Goal: Task Accomplishment & Management: Manage account settings

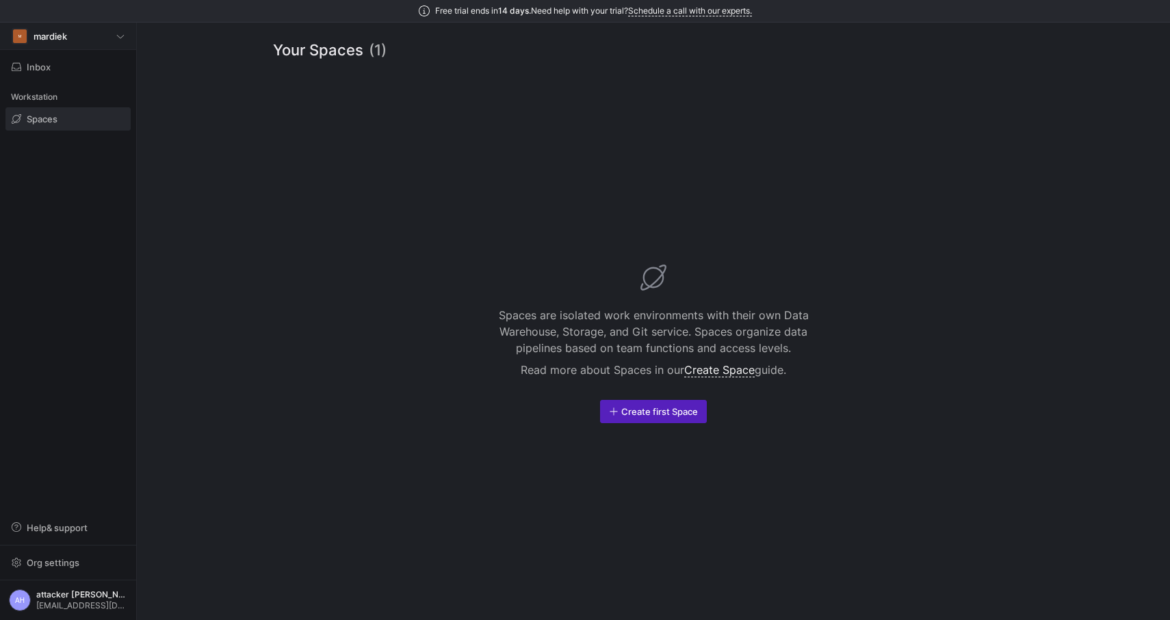
click at [113, 40] on div "M mardiek" at bounding box center [68, 36] width 113 height 16
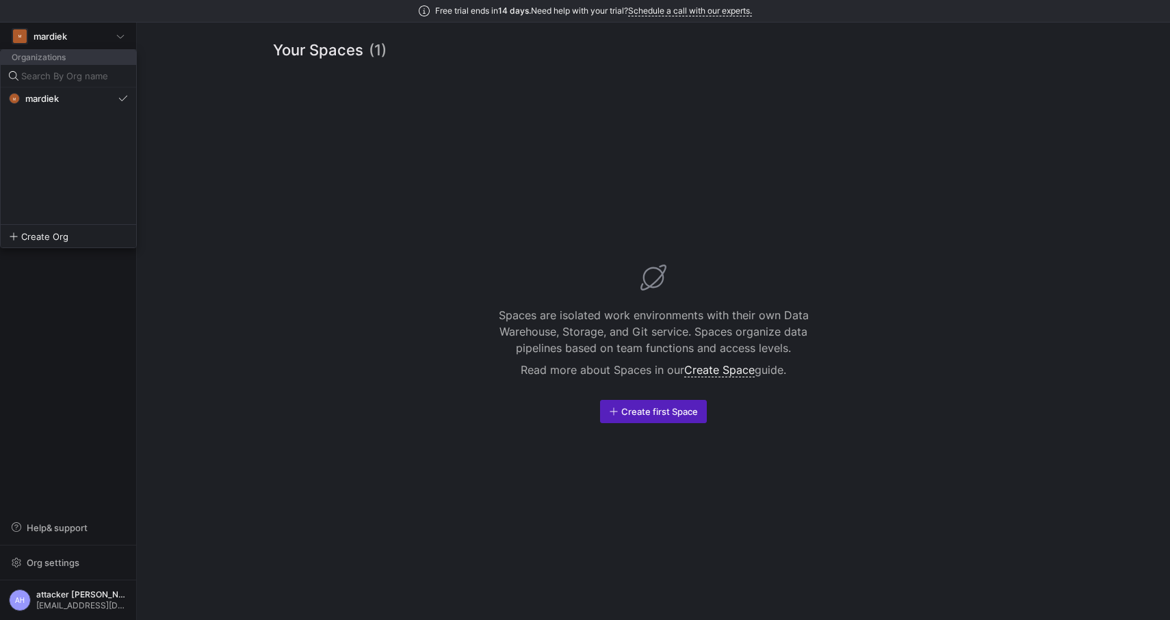
click at [211, 206] on div at bounding box center [585, 310] width 1170 height 620
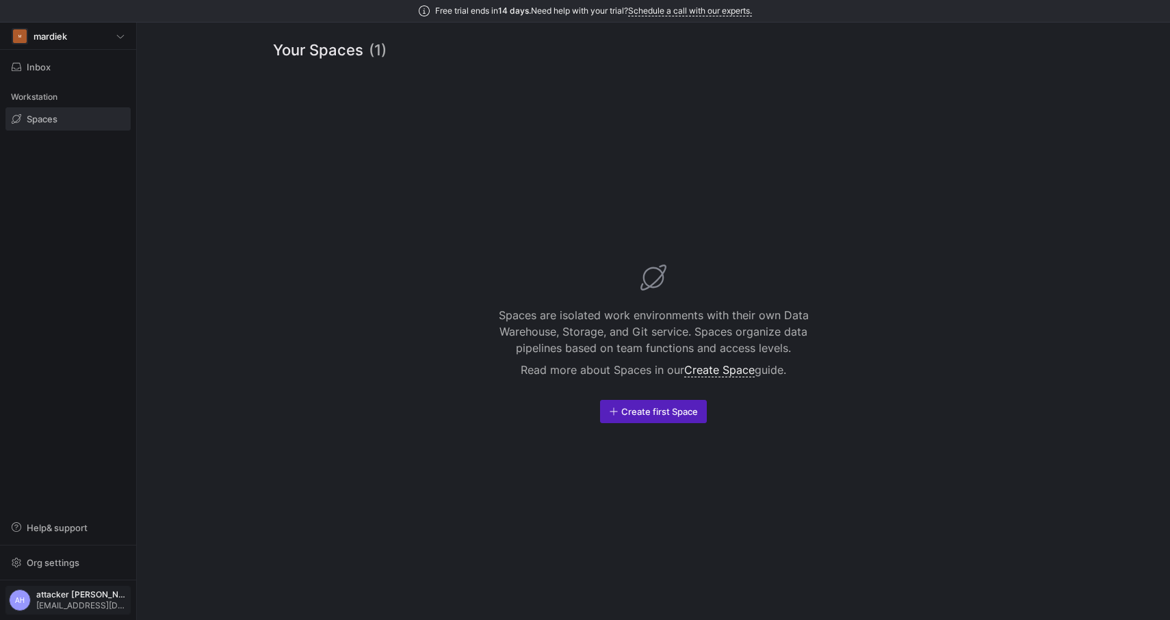
click at [66, 599] on span "attacker huu" at bounding box center [81, 595] width 91 height 10
click at [81, 529] on span "User settings" at bounding box center [56, 529] width 58 height 11
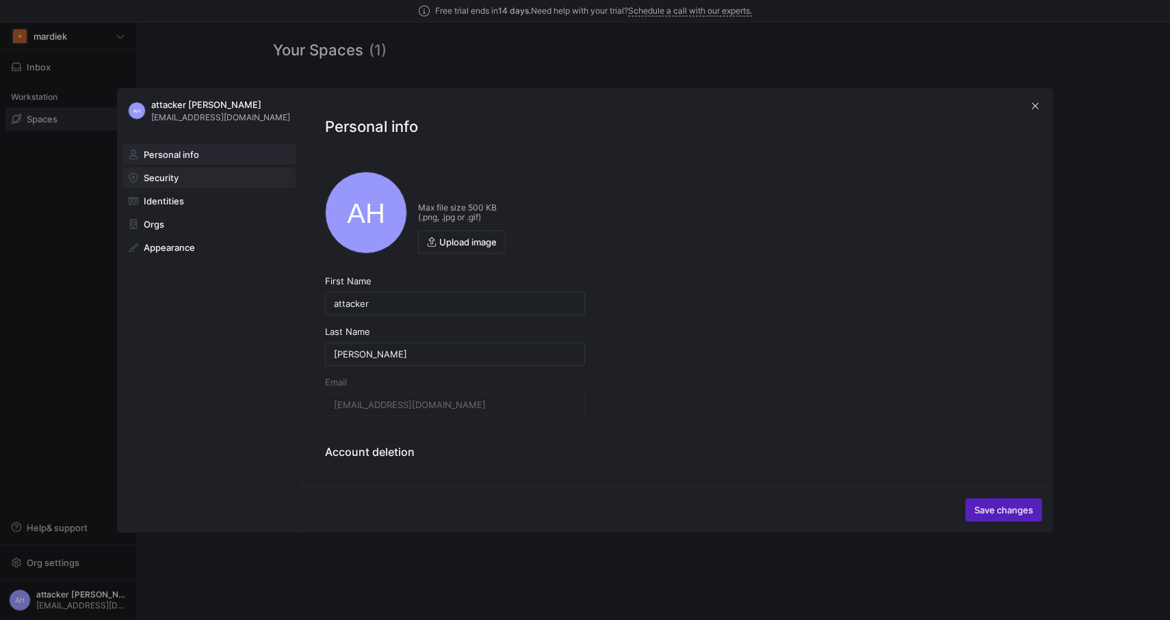
click at [163, 172] on span "Security" at bounding box center [161, 177] width 35 height 11
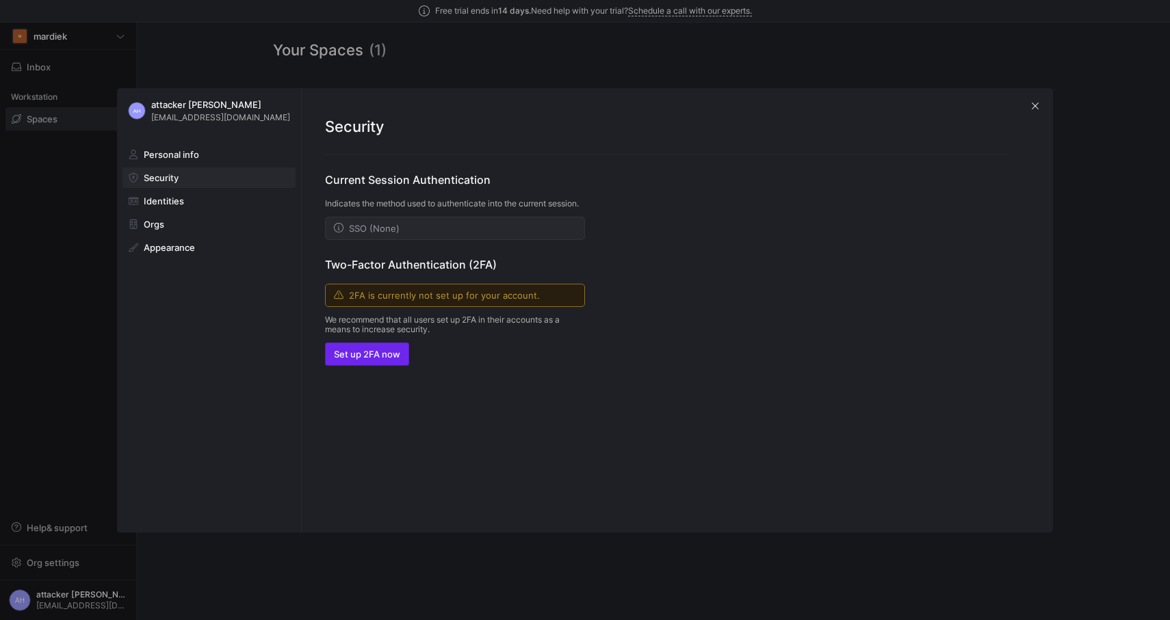
click at [364, 360] on span "Set up 2FA now" at bounding box center [367, 354] width 66 height 11
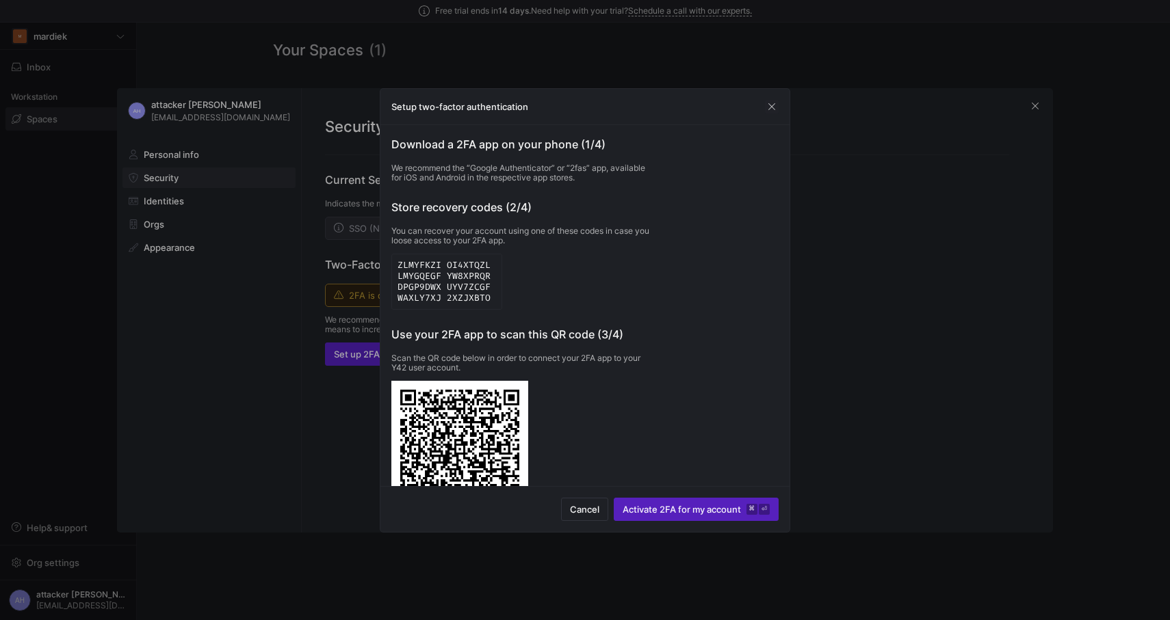
scroll to position [131, 0]
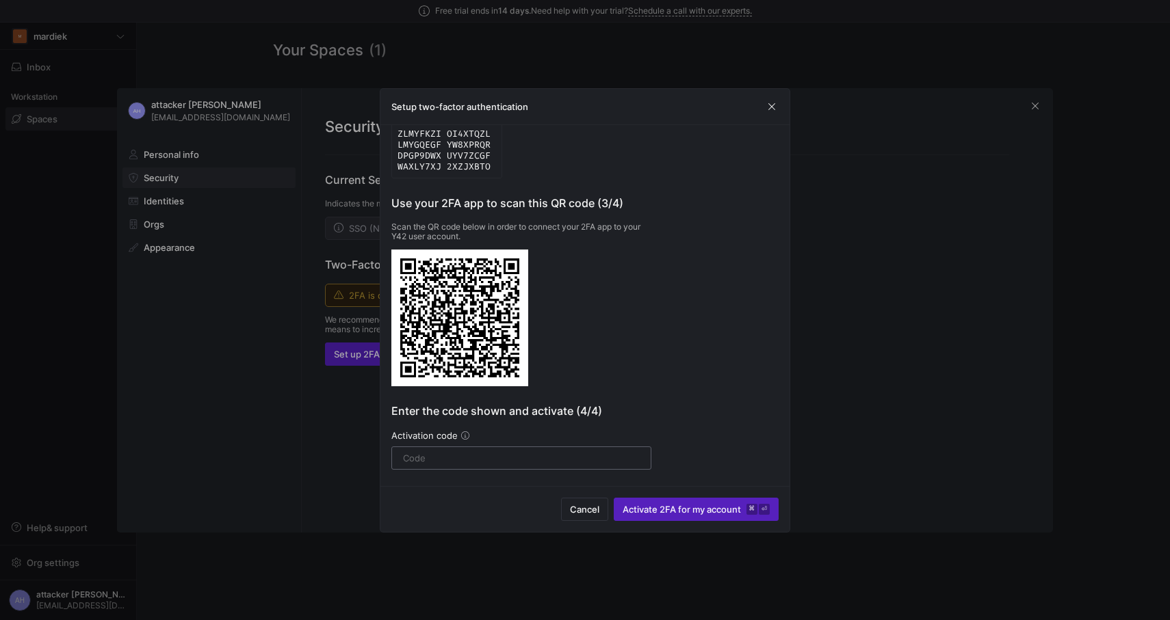
click at [449, 462] on input "text" at bounding box center [521, 458] width 237 height 11
type input "578978"
click at [678, 512] on span "Activate 2FA for my account ⌘ ⏎" at bounding box center [695, 509] width 147 height 11
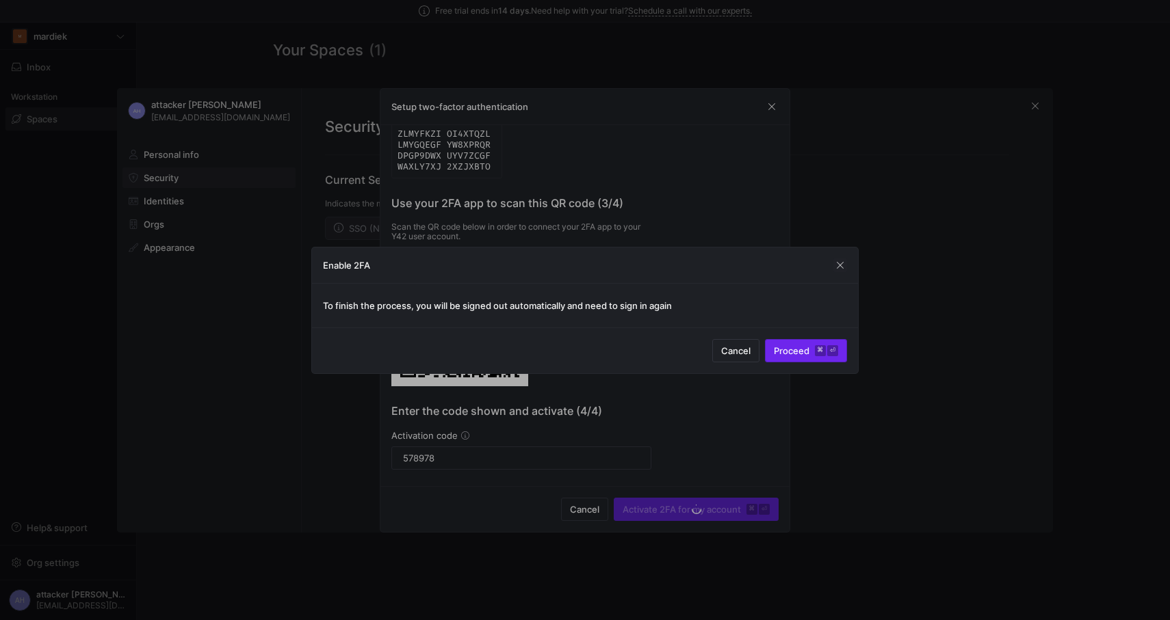
click at [798, 355] on span "Proceed ⌘ ⏎" at bounding box center [806, 350] width 64 height 11
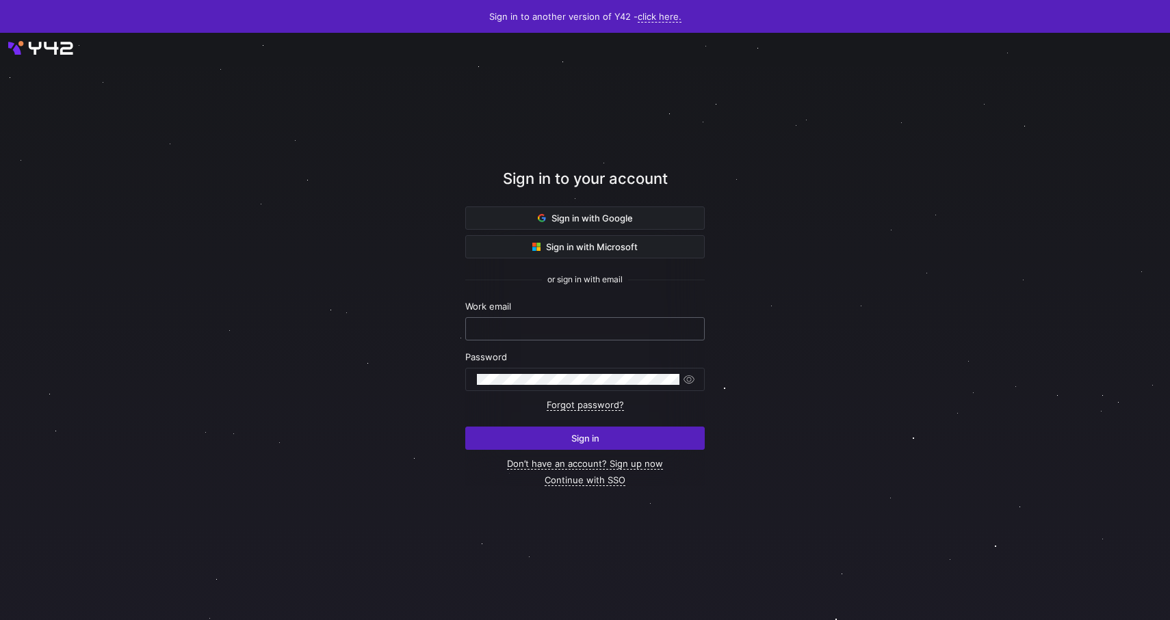
click at [547, 331] on input "text" at bounding box center [585, 329] width 216 height 11
paste input "[EMAIL_ADDRESS][DOMAIN_NAME]"
type input "[EMAIL_ADDRESS][DOMAIN_NAME]"
click at [578, 451] on div "Sign in with Google Sign in with Microsoft or sign in with email Work email kah…" at bounding box center [584, 347] width 239 height 280
click at [569, 446] on span "submit" at bounding box center [585, 439] width 238 height 22
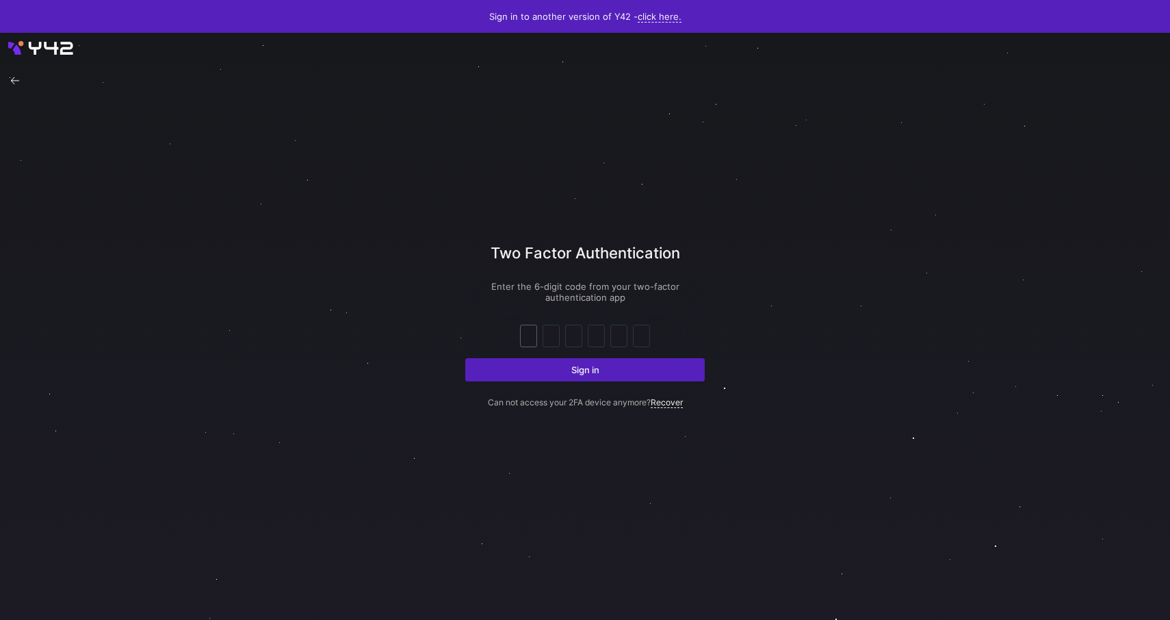
click at [527, 339] on input "text" at bounding box center [528, 336] width 10 height 16
type input "1"
type input "2"
type input "3"
type input "4"
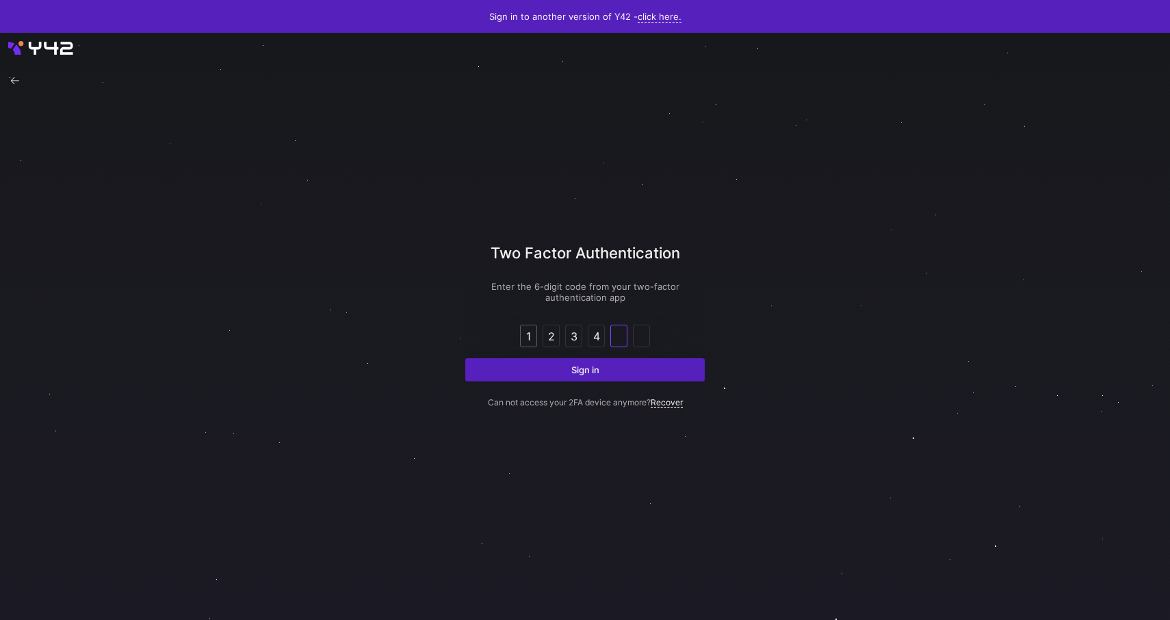
type input "5"
click at [553, 361] on span "submit" at bounding box center [585, 370] width 238 height 22
type input "1"
type input "2"
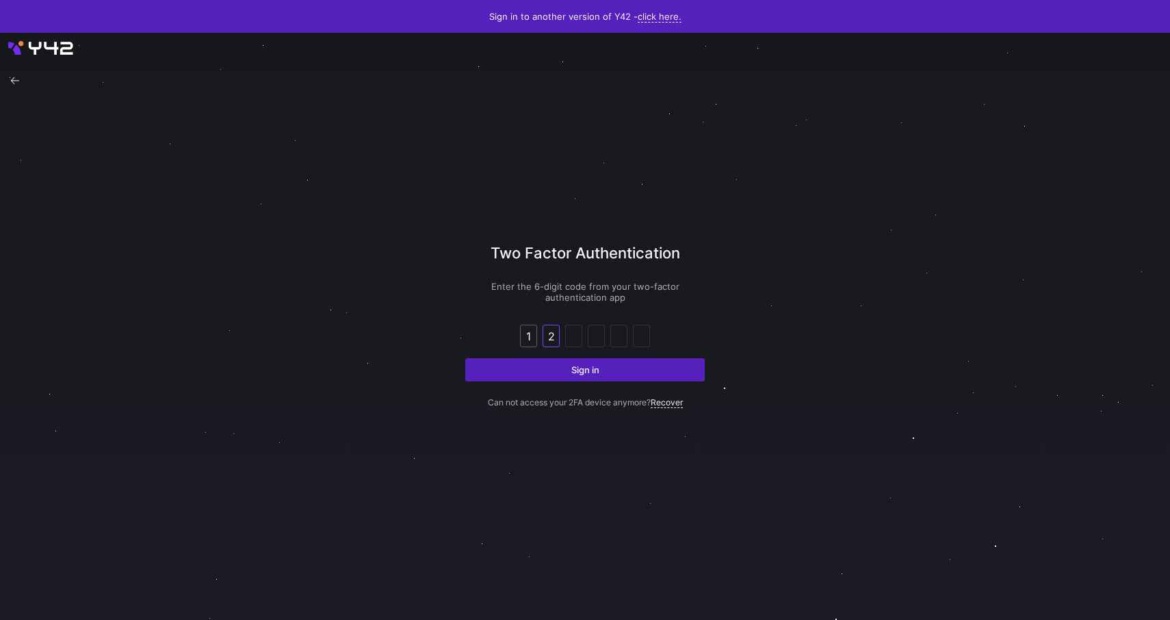
type input "3"
type input "4"
type input "5"
type input "6"
click at [340, 415] on div at bounding box center [583, 325] width 1073 height 575
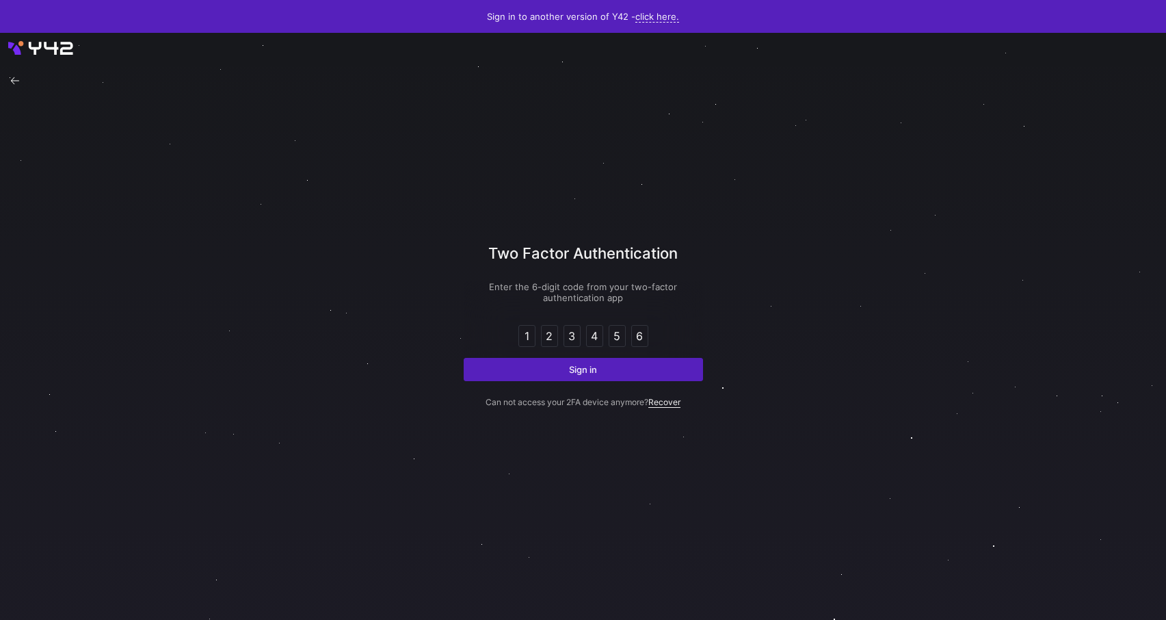
click at [661, 406] on link "Recover" at bounding box center [664, 402] width 32 height 11
click at [677, 406] on link "Recover" at bounding box center [664, 402] width 32 height 11
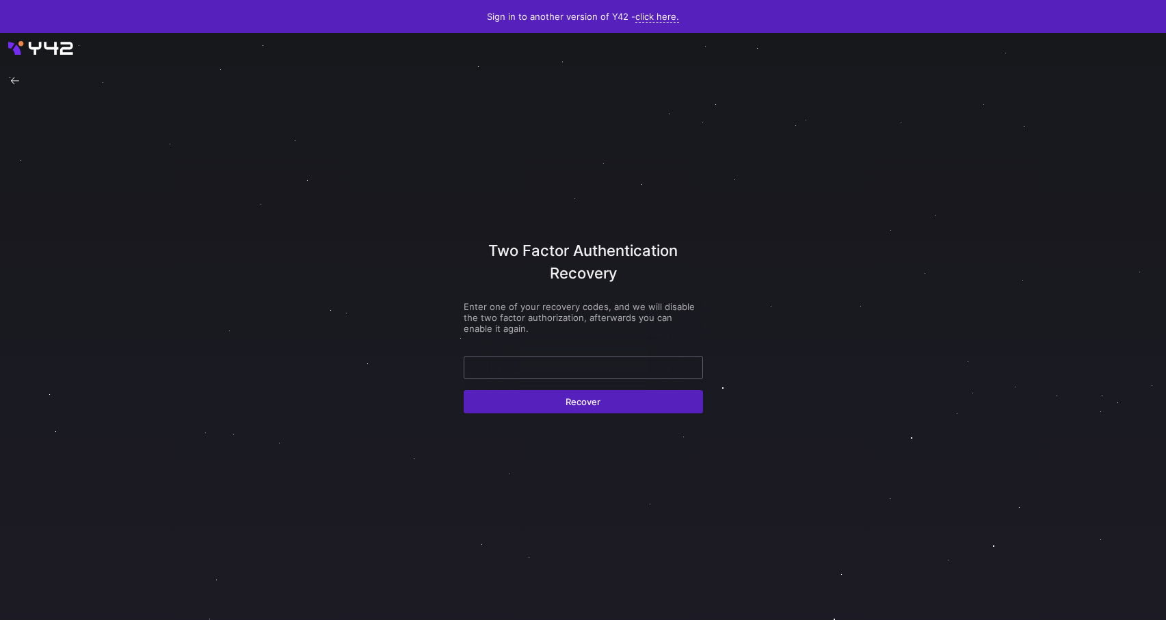
click at [521, 371] on input "text" at bounding box center [583, 367] width 216 height 11
click at [521, 372] on input "text" at bounding box center [583, 367] width 216 height 11
type input "1234567867576575656"
click at [575, 400] on span "Recover" at bounding box center [583, 401] width 35 height 11
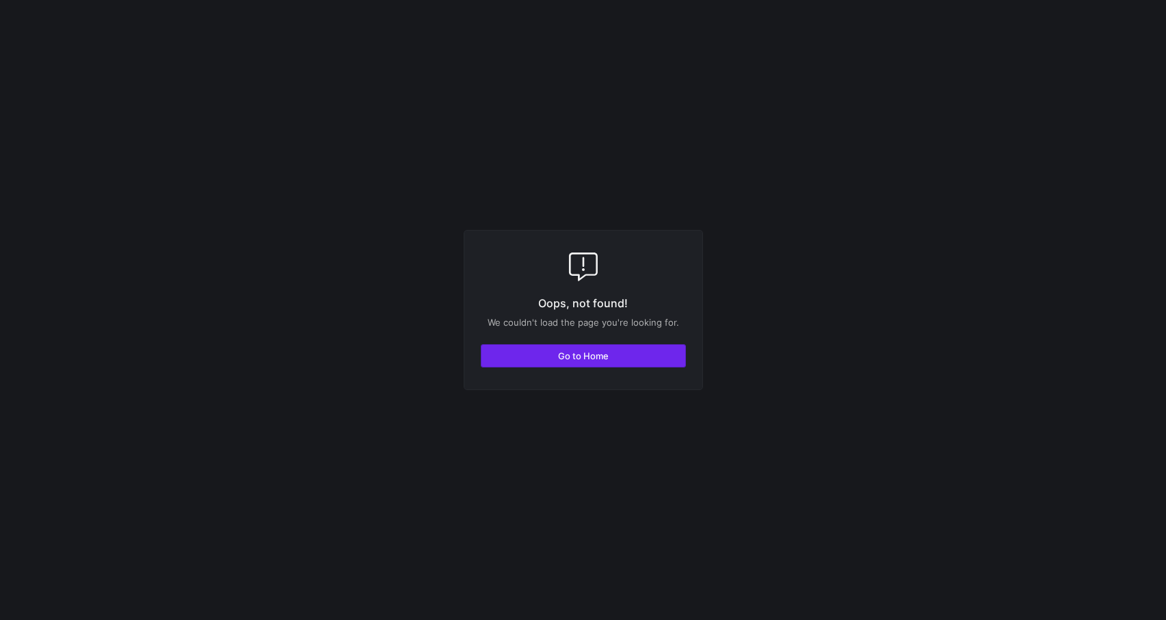
click at [564, 356] on span "Go to Home" at bounding box center [583, 355] width 51 height 11
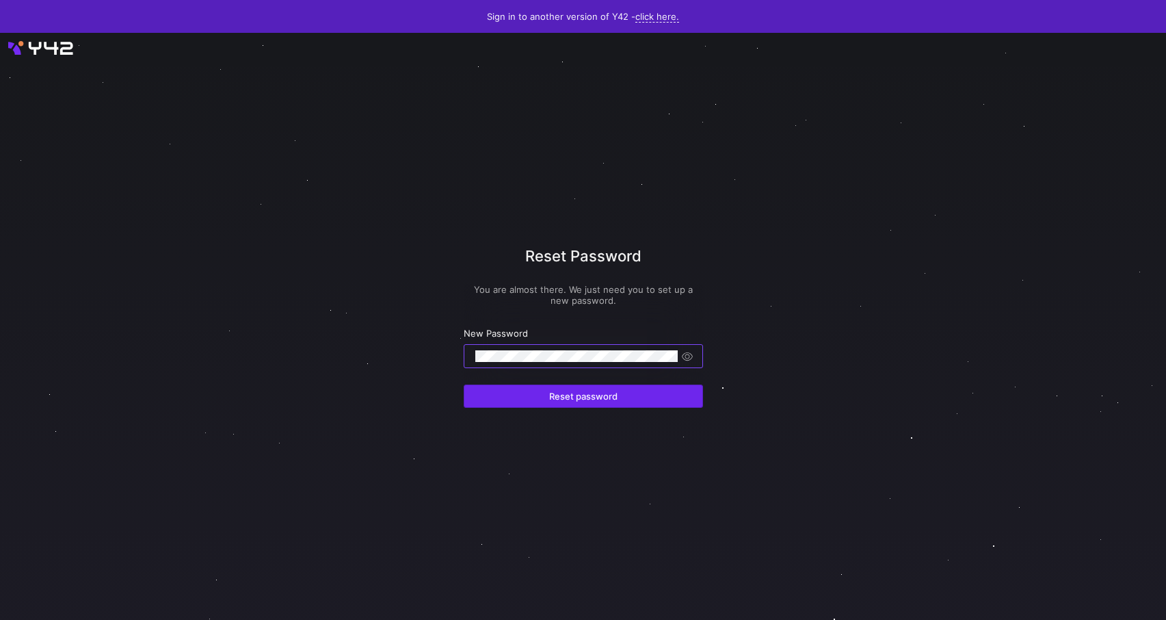
click at [543, 391] on span "submit" at bounding box center [583, 396] width 238 height 22
